Goal: Task Accomplishment & Management: Complete application form

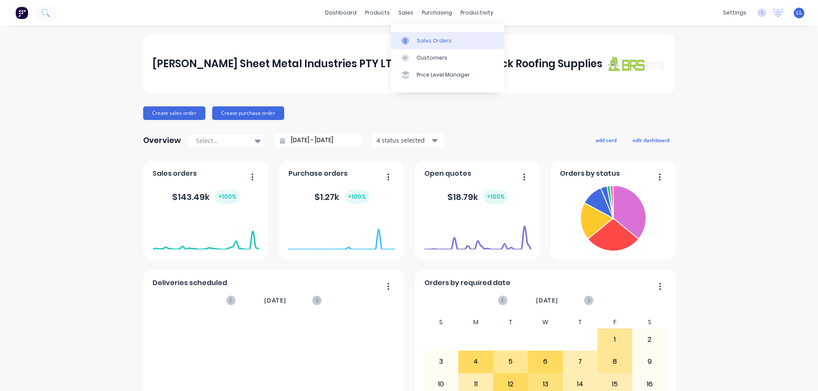
click at [431, 44] on div "Sales Orders" at bounding box center [434, 41] width 35 height 8
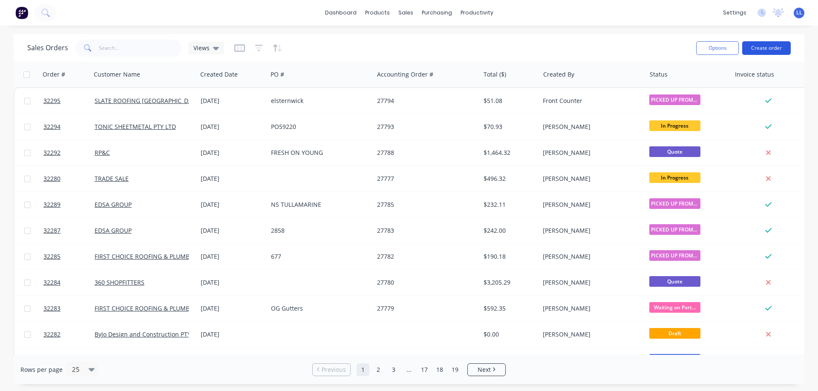
click at [777, 46] on button "Create order" at bounding box center [766, 48] width 49 height 14
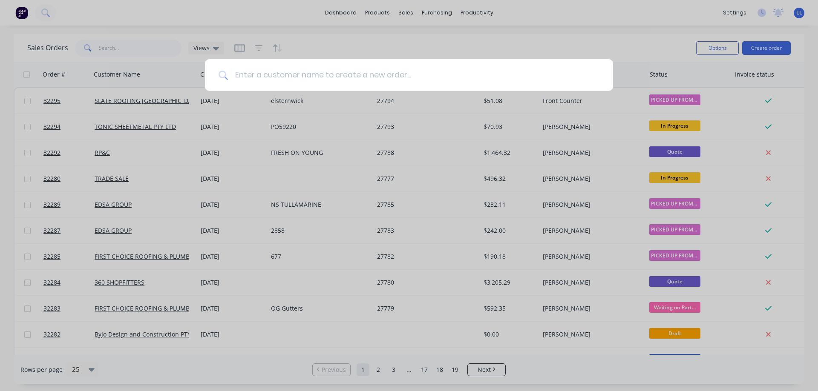
drag, startPoint x: 333, startPoint y: 72, endPoint x: 334, endPoint y: 66, distance: 5.2
click at [334, 71] on input at bounding box center [413, 75] width 371 height 32
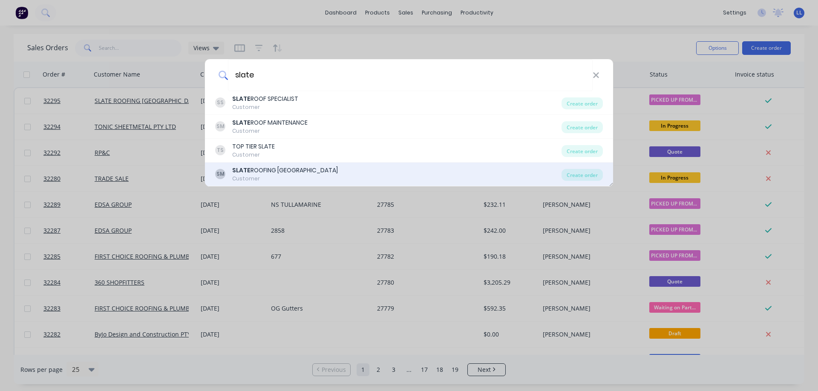
type input "slate"
click at [293, 172] on div "SLATE ROOFING [GEOGRAPHIC_DATA]" at bounding box center [285, 170] width 106 height 9
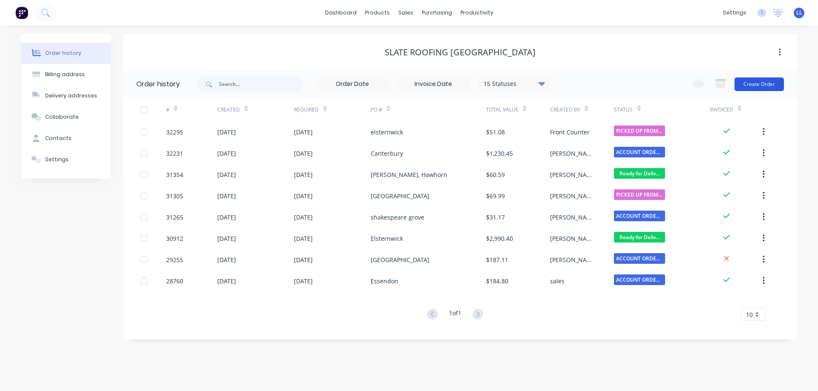
click at [770, 81] on button "Create Order" at bounding box center [758, 85] width 49 height 14
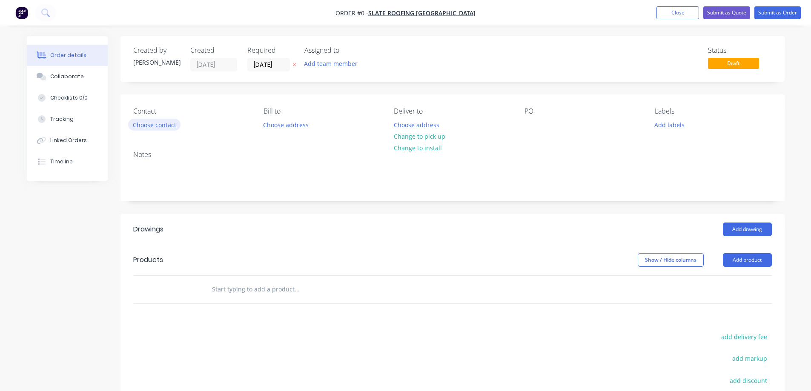
click at [145, 125] on button "Choose contact" at bounding box center [154, 124] width 52 height 11
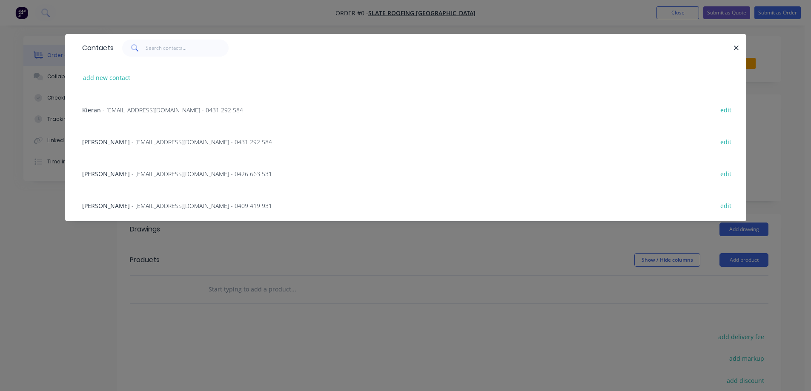
click at [97, 110] on span "Kieran" at bounding box center [91, 110] width 19 height 8
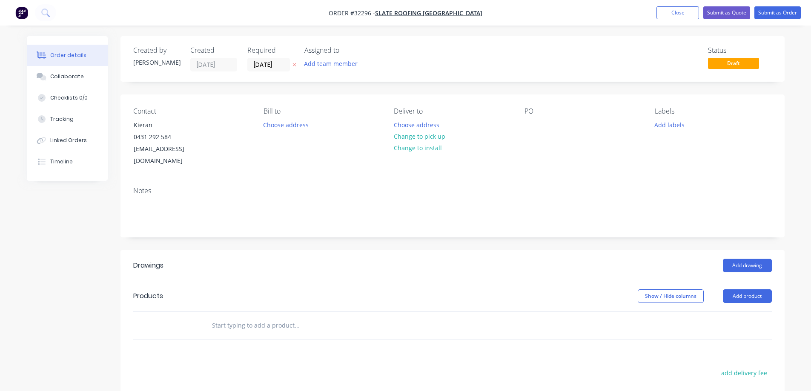
drag, startPoint x: 664, startPoint y: 124, endPoint x: 734, endPoint y: 233, distance: 130.1
click at [664, 124] on button "Add labels" at bounding box center [669, 124] width 39 height 11
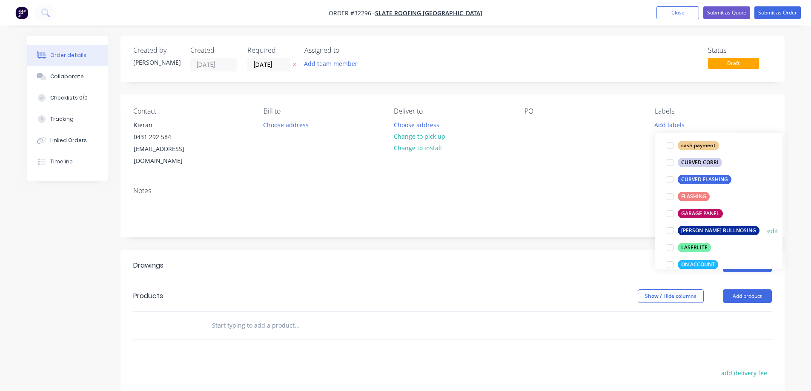
scroll to position [170, 0]
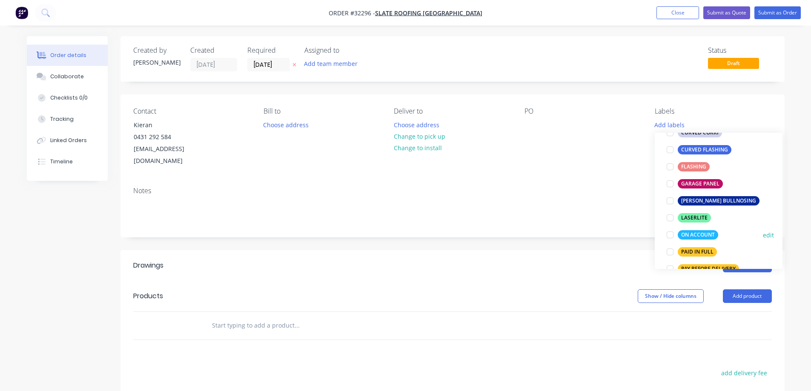
click at [670, 236] on div at bounding box center [670, 235] width 17 height 17
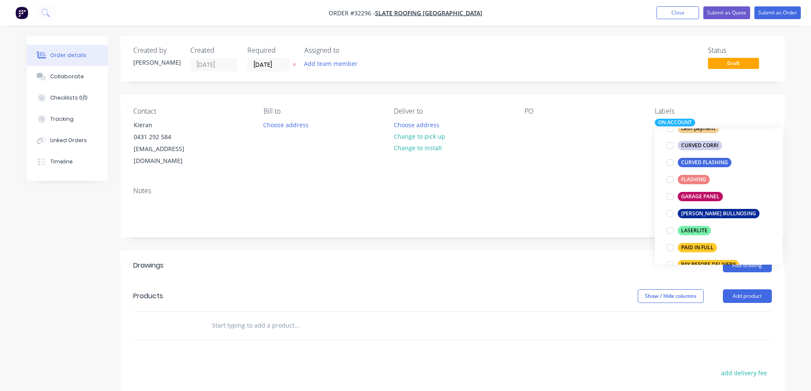
scroll to position [0, 0]
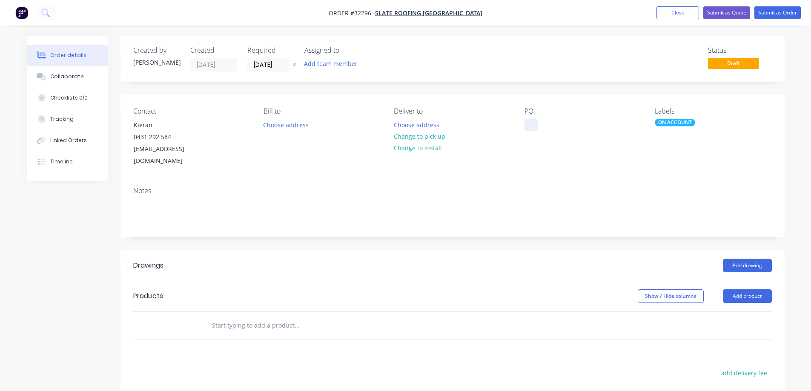
click at [533, 125] on div at bounding box center [532, 125] width 14 height 12
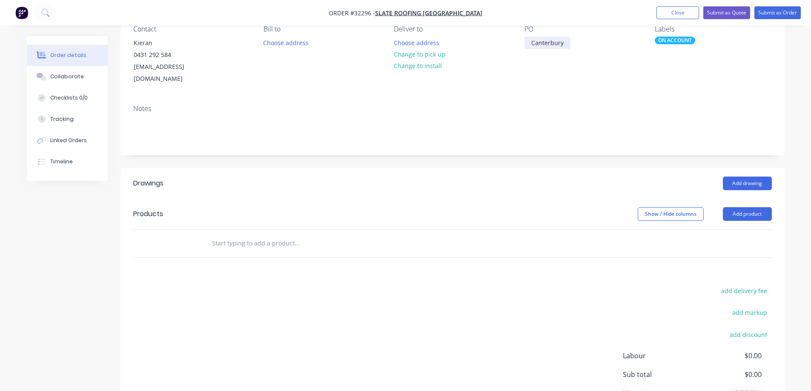
scroll to position [85, 0]
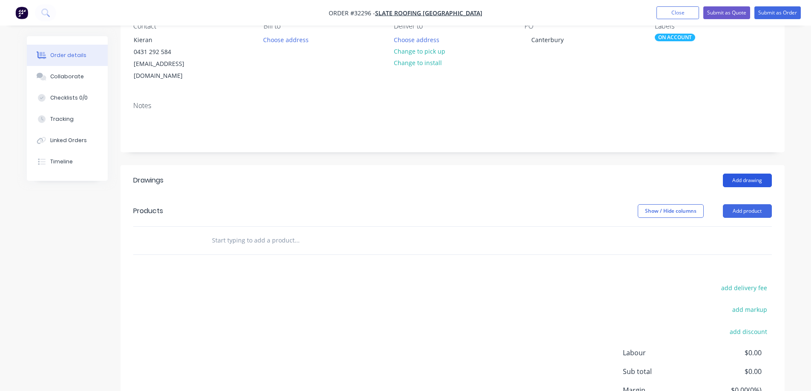
drag, startPoint x: 738, startPoint y: 158, endPoint x: 738, endPoint y: 165, distance: 7.2
click at [738, 165] on header "Drawings Add drawing" at bounding box center [453, 180] width 664 height 31
drag, startPoint x: 738, startPoint y: 166, endPoint x: 736, endPoint y: 161, distance: 5.0
click at [736, 165] on header "Drawings Add drawing" at bounding box center [453, 180] width 664 height 31
click at [735, 174] on button "Add drawing" at bounding box center [747, 181] width 49 height 14
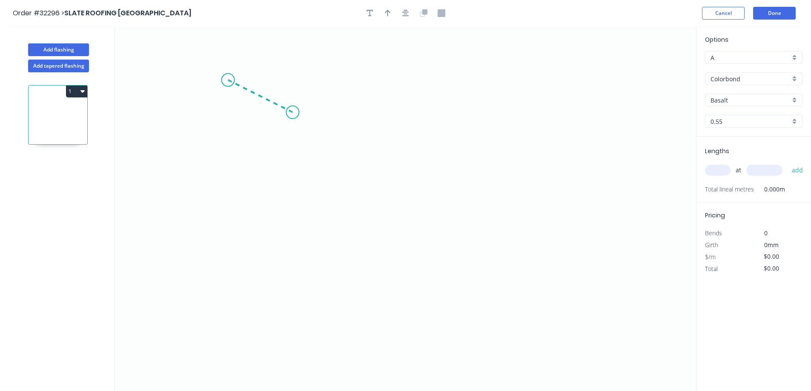
drag, startPoint x: 237, startPoint y: 83, endPoint x: 297, endPoint y: 117, distance: 69.0
click at [297, 117] on icon "0" at bounding box center [405, 208] width 581 height 365
drag, startPoint x: 297, startPoint y: 117, endPoint x: 306, endPoint y: 197, distance: 80.5
click at [306, 197] on icon "0 ?" at bounding box center [405, 208] width 581 height 365
drag, startPoint x: 304, startPoint y: 198, endPoint x: 298, endPoint y: 201, distance: 6.1
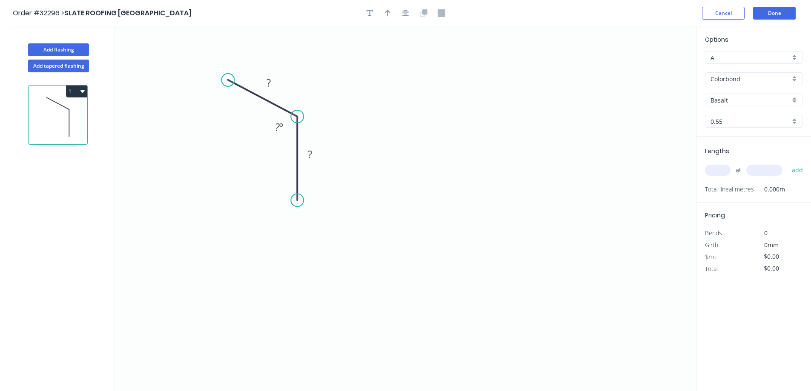
click at [298, 201] on circle at bounding box center [297, 200] width 13 height 13
click at [296, 201] on circle at bounding box center [297, 201] width 13 height 13
drag, startPoint x: 296, startPoint y: 201, endPoint x: 297, endPoint y: 187, distance: 14.1
click at [297, 187] on circle at bounding box center [297, 187] width 13 height 13
click at [298, 187] on circle at bounding box center [297, 187] width 13 height 13
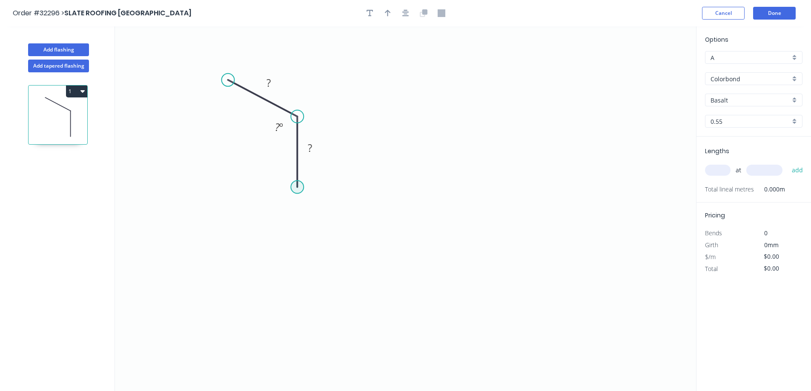
click at [299, 190] on circle at bounding box center [297, 187] width 13 height 13
drag, startPoint x: 420, startPoint y: 188, endPoint x: 433, endPoint y: 204, distance: 20.0
click at [433, 204] on icon "0 ? ? ? ? º" at bounding box center [405, 208] width 581 height 365
drag, startPoint x: 457, startPoint y: 235, endPoint x: 215, endPoint y: 141, distance: 260.4
click at [457, 234] on div "Hide angle" at bounding box center [454, 234] width 86 height 17
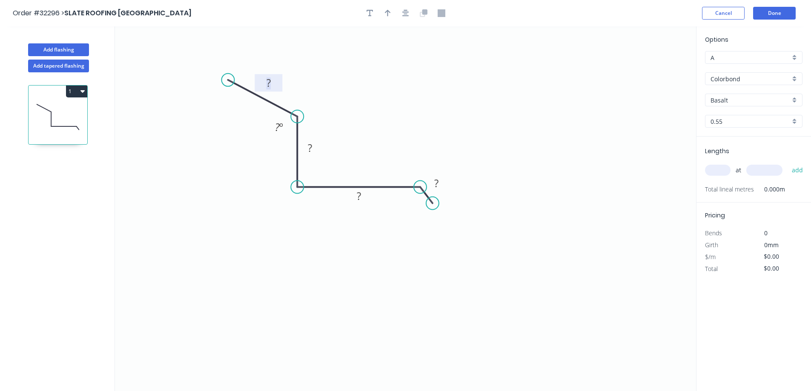
click at [272, 81] on rect at bounding box center [268, 84] width 17 height 12
click at [750, 80] on input "Colorbond" at bounding box center [751, 79] width 80 height 9
type input "$23.95"
click at [734, 143] on div "Zinc" at bounding box center [754, 139] width 97 height 15
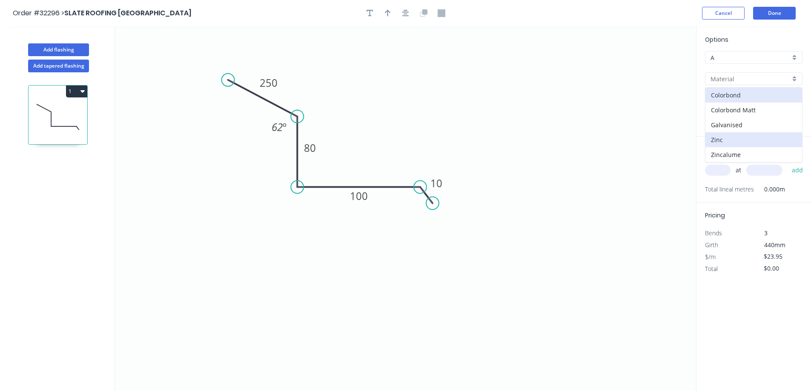
type input "Zinc"
type input "$21.07"
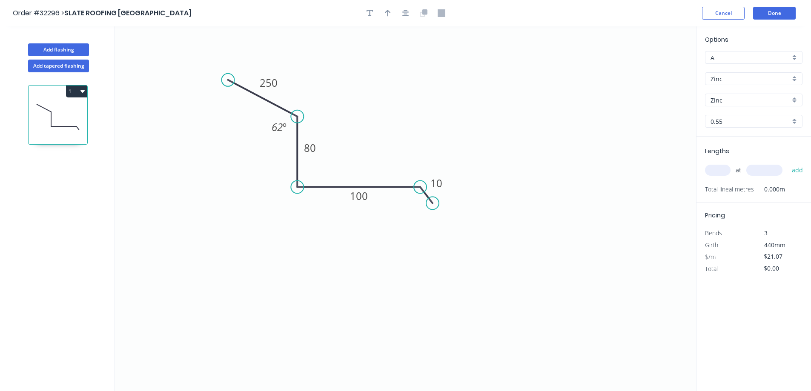
click at [722, 169] on input "text" at bounding box center [718, 170] width 26 height 11
type input "1"
type input "2000"
click at [788, 163] on button "add" at bounding box center [798, 170] width 20 height 14
type input "$42.14"
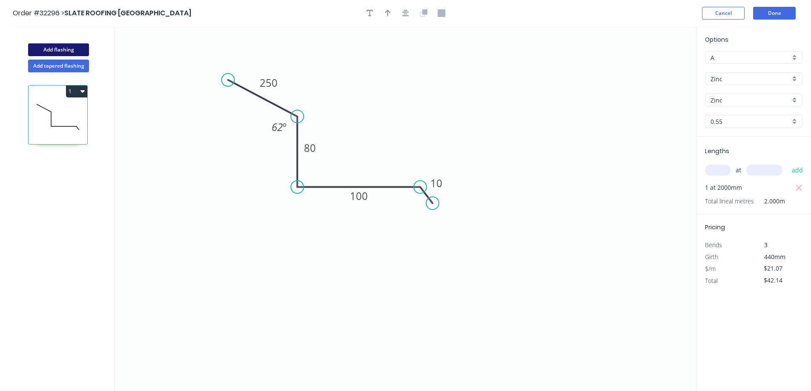
click at [62, 51] on button "Add flashing" at bounding box center [58, 49] width 61 height 13
type input "$0.00"
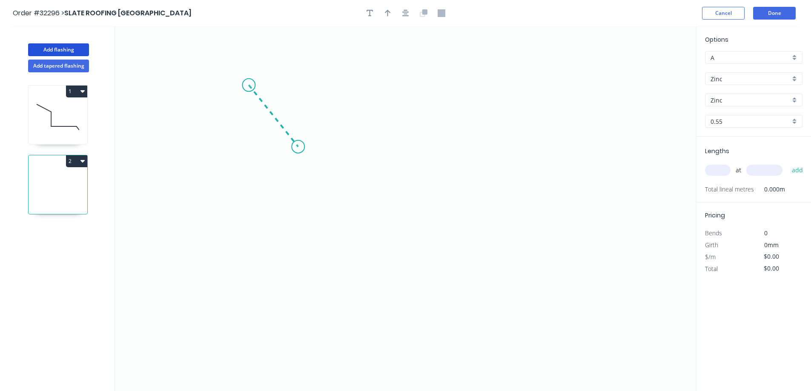
drag, startPoint x: 249, startPoint y: 85, endPoint x: 298, endPoint y: 147, distance: 79.1
click at [298, 147] on icon "0" at bounding box center [405, 208] width 581 height 365
drag, startPoint x: 298, startPoint y: 147, endPoint x: 441, endPoint y: 154, distance: 142.9
click at [441, 154] on icon "0 ?" at bounding box center [405, 208] width 581 height 365
drag, startPoint x: 441, startPoint y: 154, endPoint x: 438, endPoint y: 209, distance: 55.0
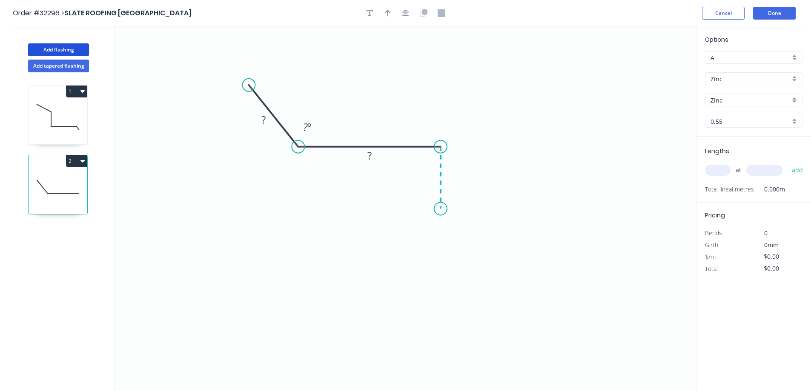
click at [438, 209] on icon "0 ? ? ? º" at bounding box center [405, 208] width 581 height 365
click at [267, 128] on rect at bounding box center [264, 119] width 28 height 17
drag, startPoint x: 255, startPoint y: 126, endPoint x: 242, endPoint y: 132, distance: 13.7
click at [242, 132] on rect at bounding box center [252, 125] width 28 height 17
click at [249, 126] on tspan "?" at bounding box center [251, 126] width 4 height 14
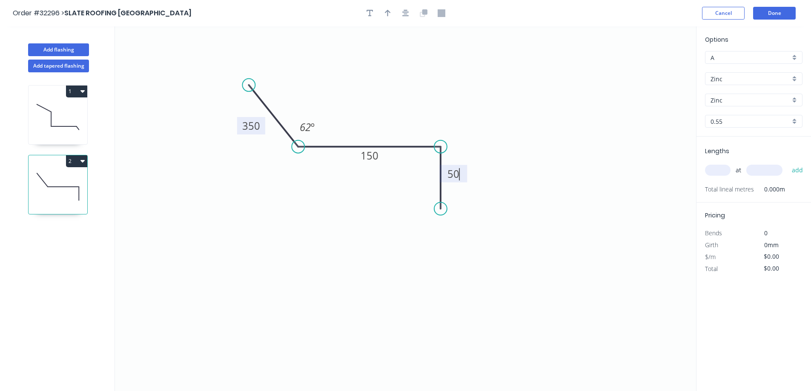
click at [714, 173] on input "text" at bounding box center [718, 170] width 26 height 11
type input "$23.38"
type input "1"
type input "5600"
click at [788, 163] on button "add" at bounding box center [798, 170] width 20 height 14
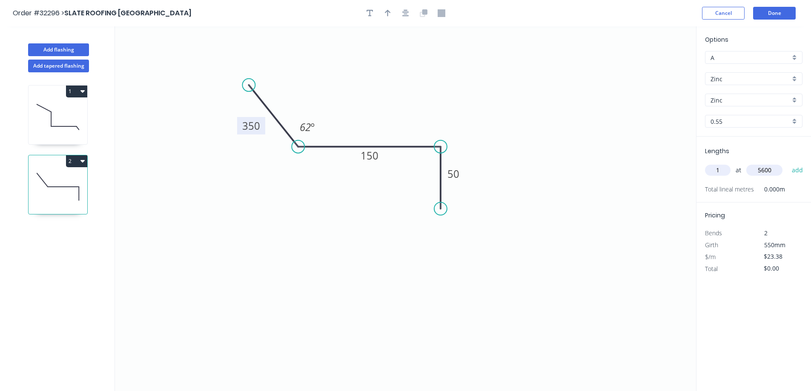
type input "$130.93"
click at [775, 10] on button "Done" at bounding box center [774, 13] width 43 height 13
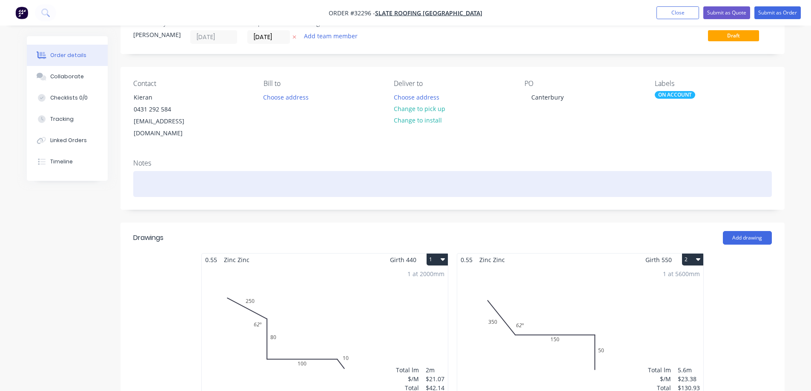
scroll to position [43, 0]
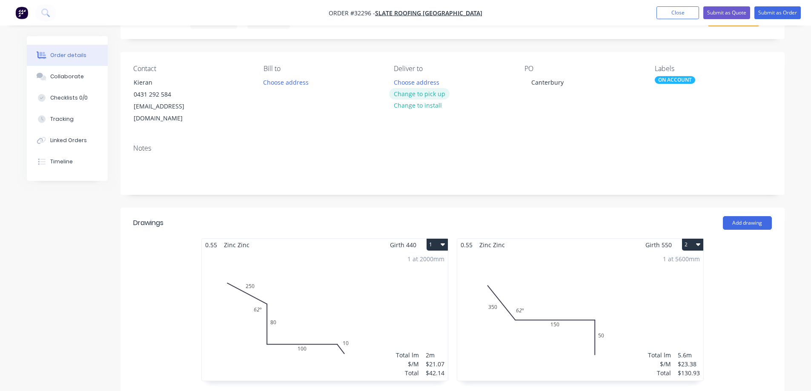
click at [408, 93] on button "Change to pick up" at bounding box center [419, 93] width 60 height 11
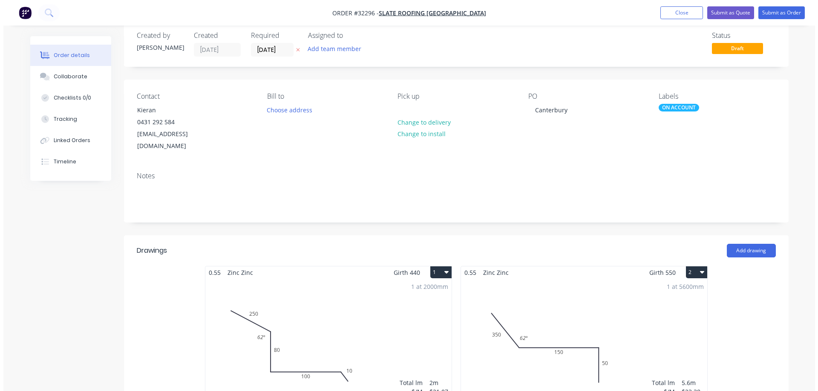
scroll to position [0, 0]
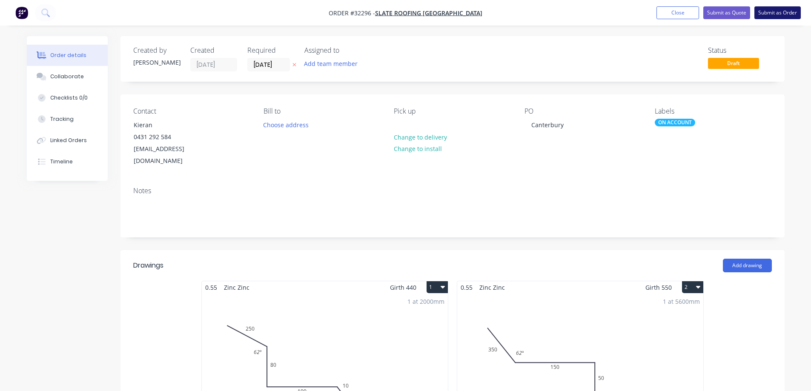
click at [769, 13] on button "Submit as Order" at bounding box center [778, 12] width 46 height 13
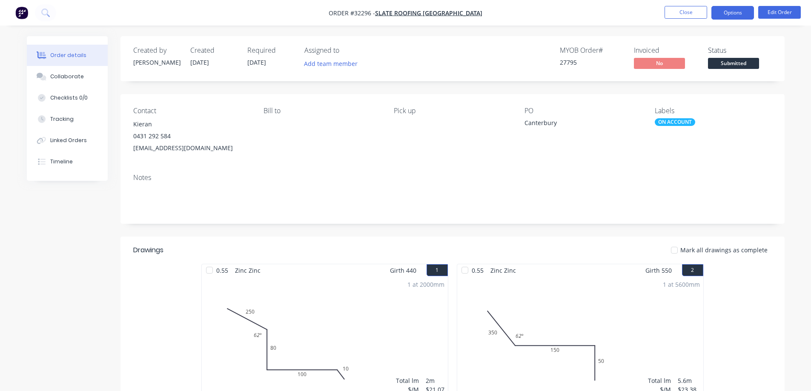
click at [731, 13] on button "Options" at bounding box center [733, 13] width 43 height 14
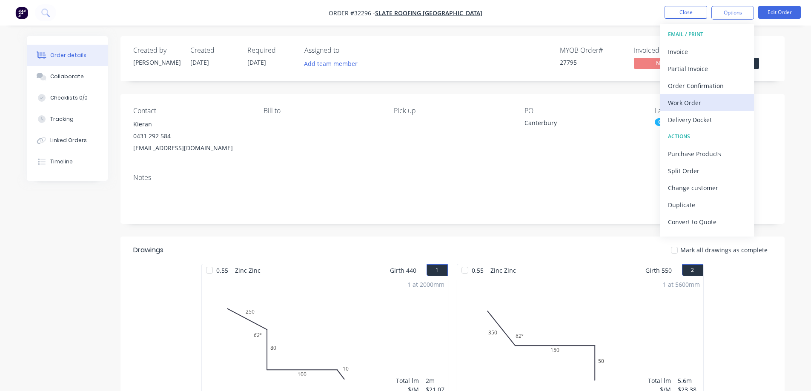
click at [687, 101] on div "Work Order" at bounding box center [707, 103] width 78 height 12
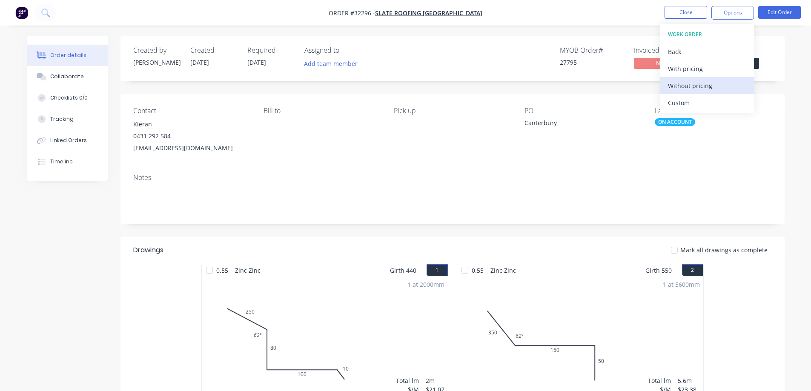
click at [680, 87] on div "Without pricing" at bounding box center [707, 86] width 78 height 12
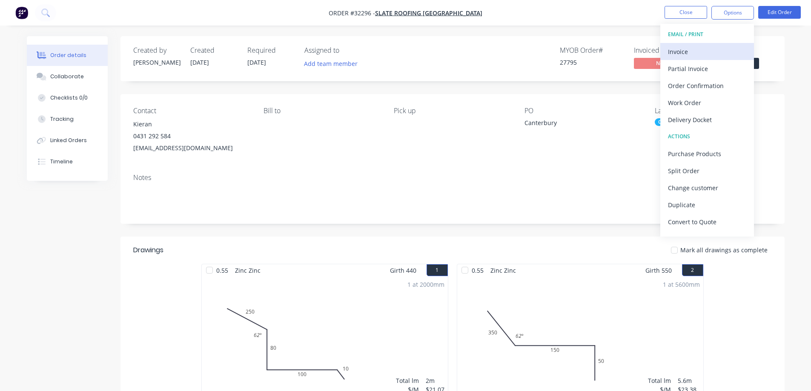
click at [697, 48] on div "Invoice" at bounding box center [707, 52] width 78 height 12
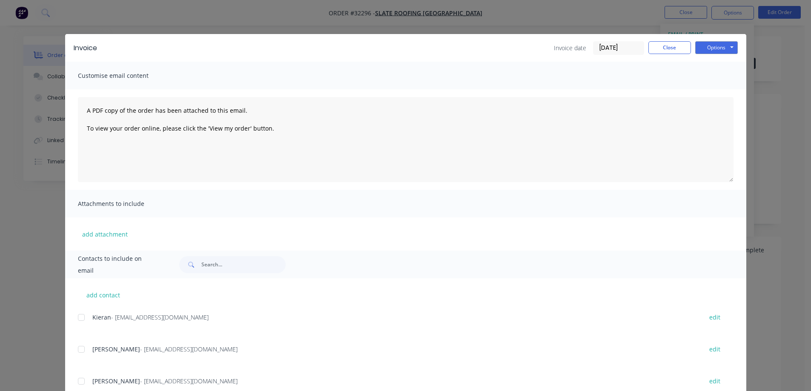
click at [78, 317] on div at bounding box center [81, 317] width 17 height 17
click at [76, 348] on div at bounding box center [81, 349] width 17 height 17
click at [714, 49] on button "Options" at bounding box center [717, 47] width 43 height 13
click at [710, 95] on button "Email" at bounding box center [723, 91] width 55 height 14
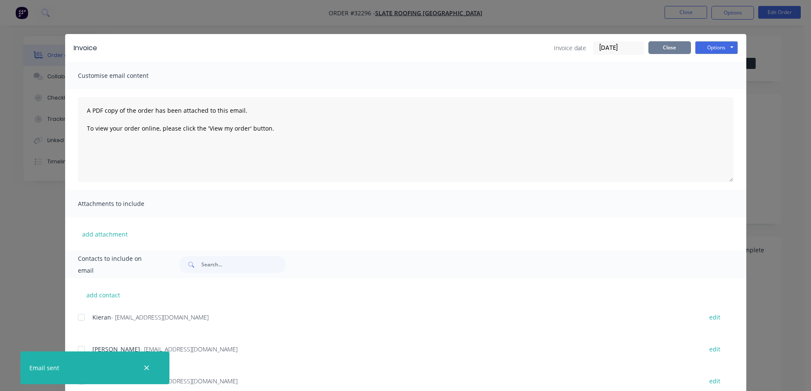
click at [660, 50] on button "Close" at bounding box center [670, 47] width 43 height 13
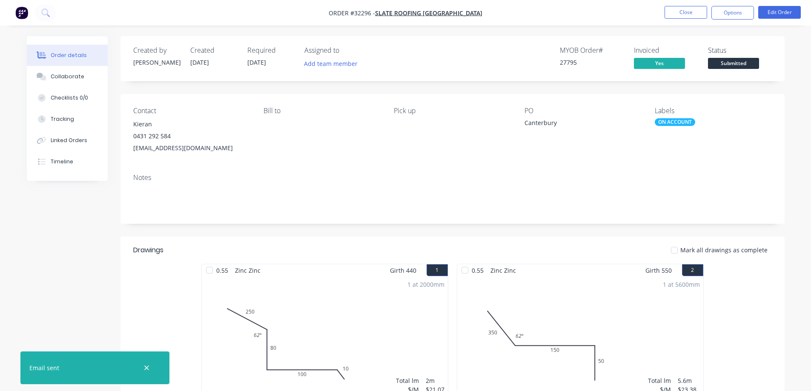
click at [745, 63] on span "Submitted" at bounding box center [733, 63] width 51 height 11
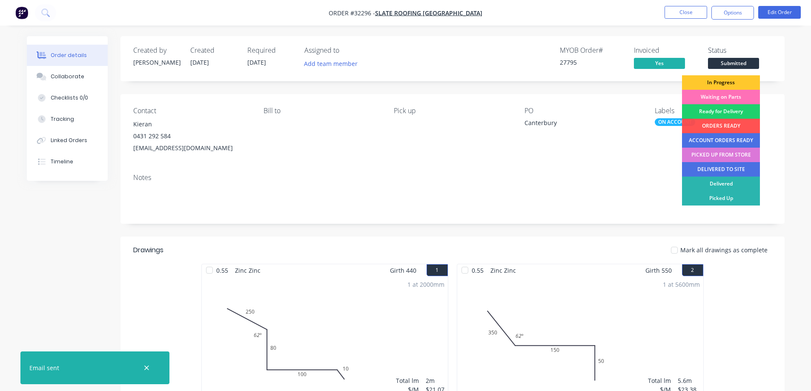
click at [733, 83] on div "In Progress" at bounding box center [721, 82] width 78 height 14
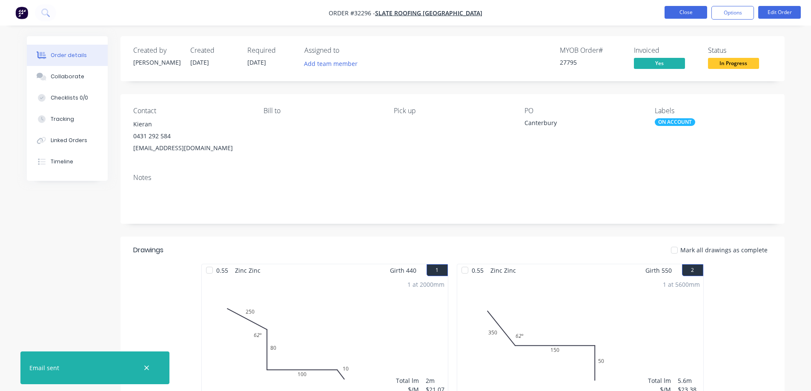
click at [690, 14] on button "Close" at bounding box center [686, 12] width 43 height 13
